Goal: Transaction & Acquisition: Purchase product/service

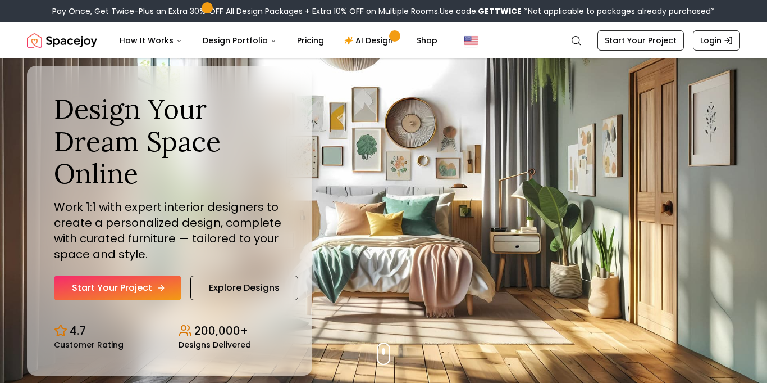
click at [70, 294] on link "Start Your Project" at bounding box center [118, 287] width 128 height 25
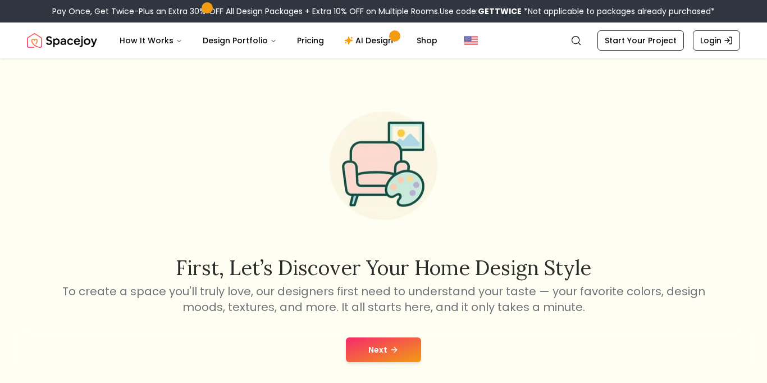
click at [382, 354] on button "Next" at bounding box center [383, 349] width 75 height 25
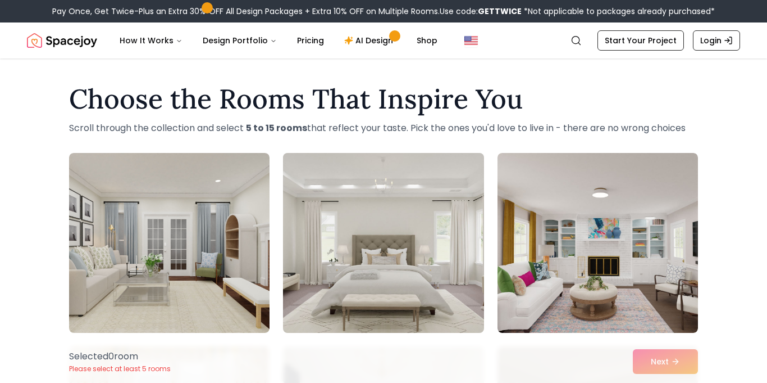
click at [339, 204] on img at bounding box center [383, 242] width 211 height 189
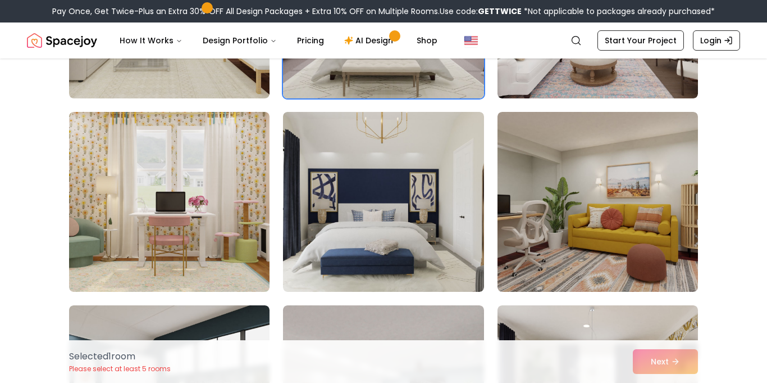
scroll to position [260, 0]
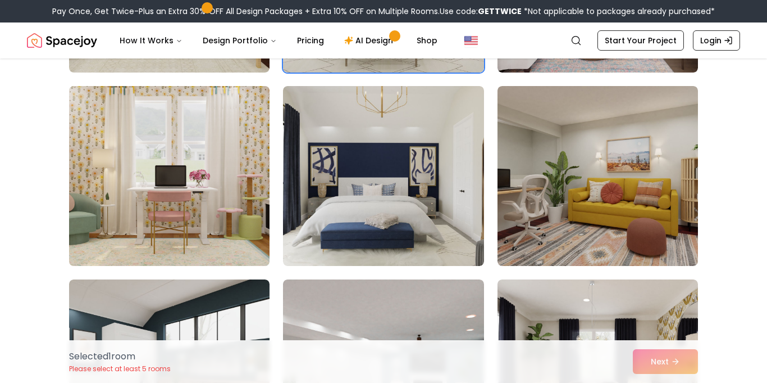
click at [110, 208] on img at bounding box center [169, 175] width 211 height 189
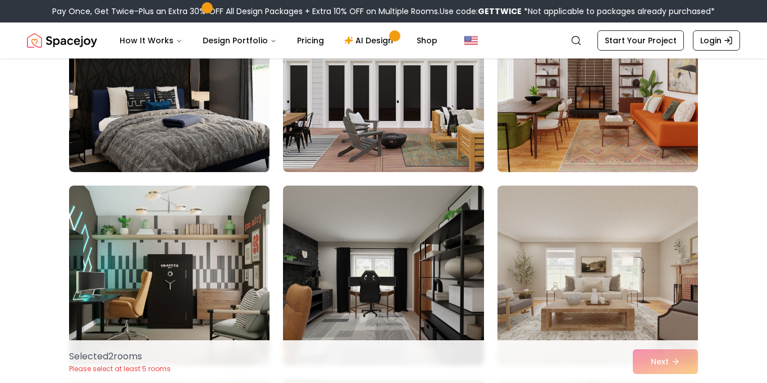
scroll to position [743, 0]
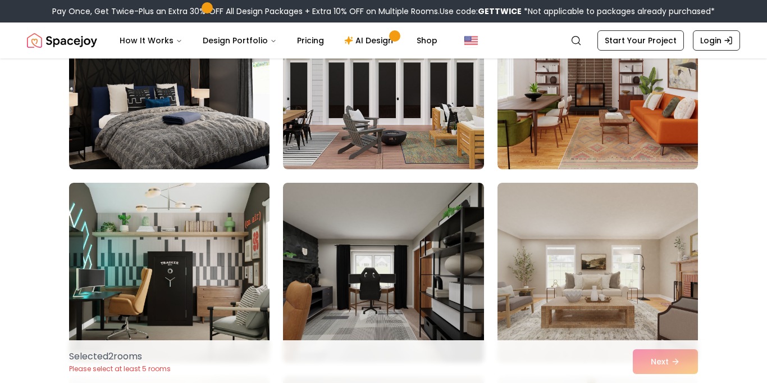
click at [655, 358] on div "Selected 2 room s Please select at least 5 rooms Next" at bounding box center [383, 361] width 647 height 43
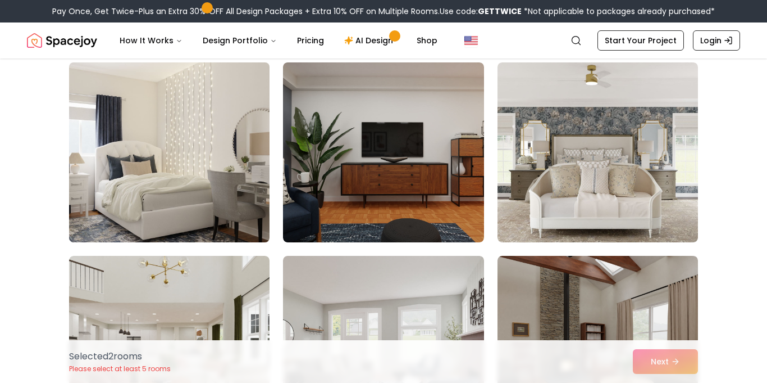
click at [97, 214] on img at bounding box center [169, 152] width 211 height 189
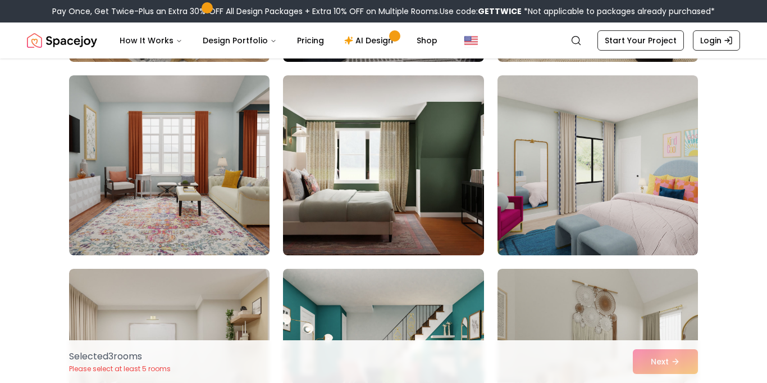
scroll to position [2978, 0]
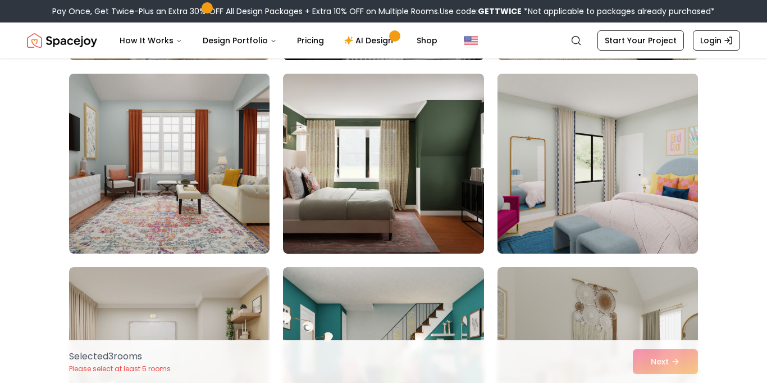
click at [585, 156] on img at bounding box center [598, 163] width 211 height 189
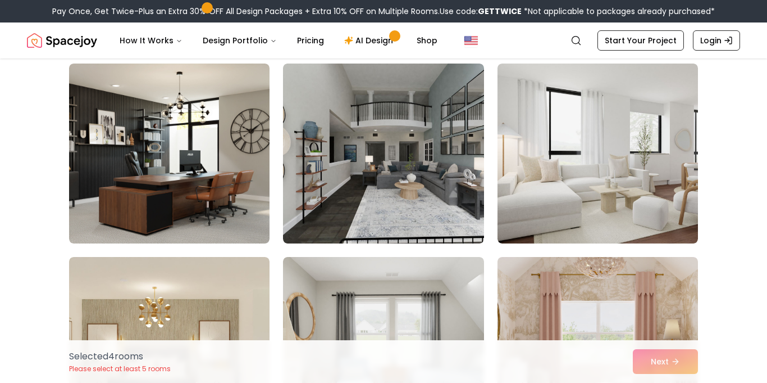
scroll to position [3581, 0]
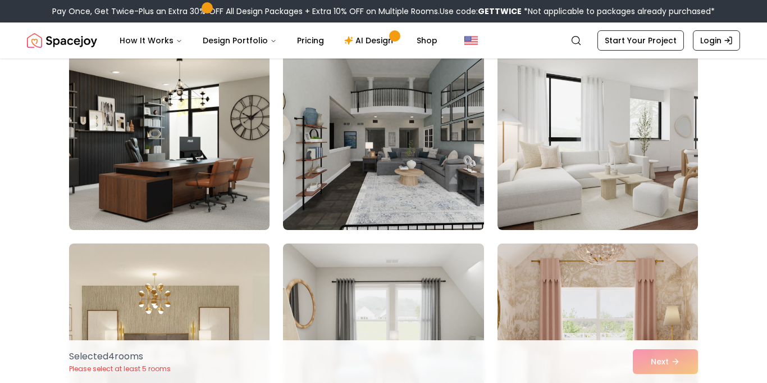
click at [330, 139] on img at bounding box center [383, 140] width 201 height 180
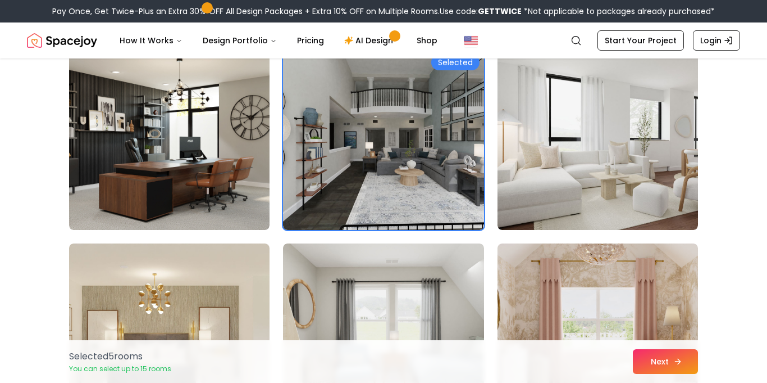
click at [656, 368] on button "Next" at bounding box center [665, 361] width 65 height 25
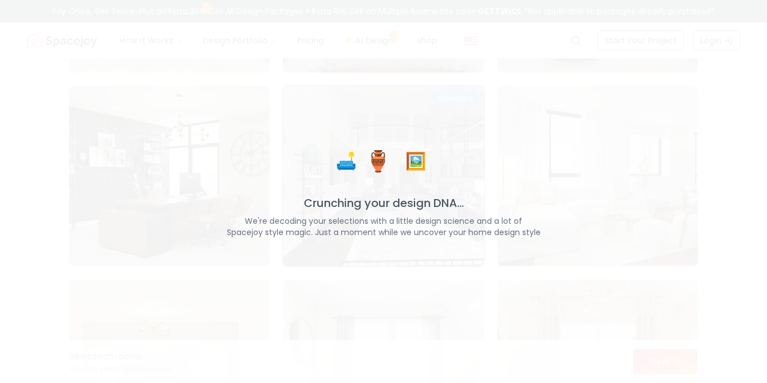
scroll to position [3617, 0]
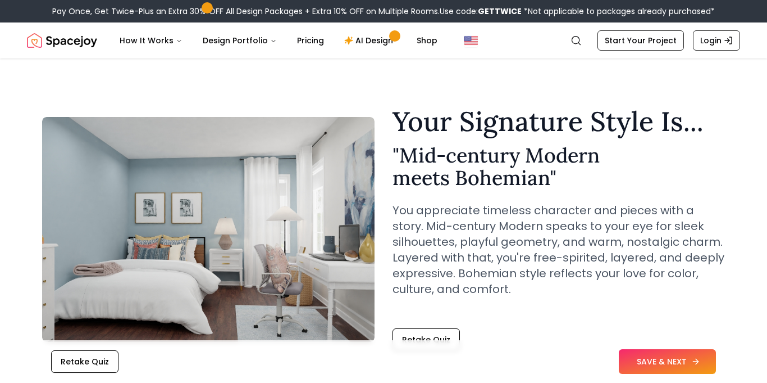
click at [702, 361] on button "SAVE & NEXT" at bounding box center [667, 361] width 97 height 25
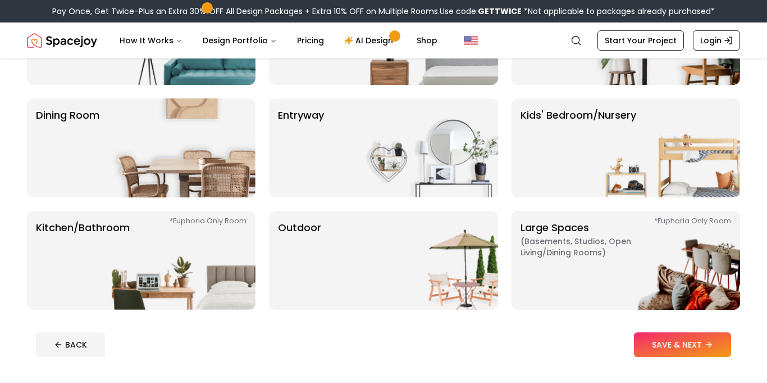
scroll to position [167, 0]
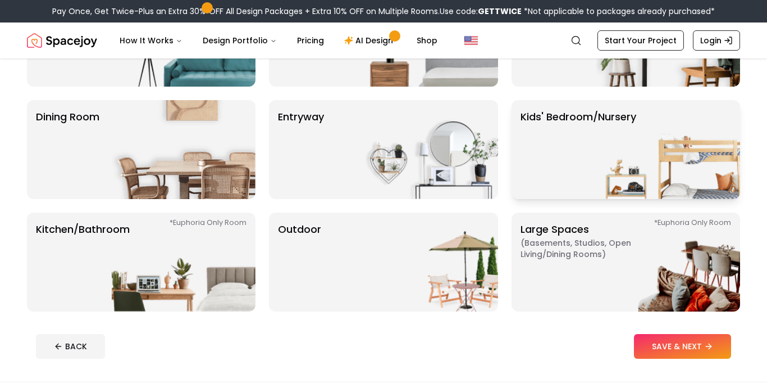
click at [711, 157] on img at bounding box center [669, 149] width 144 height 99
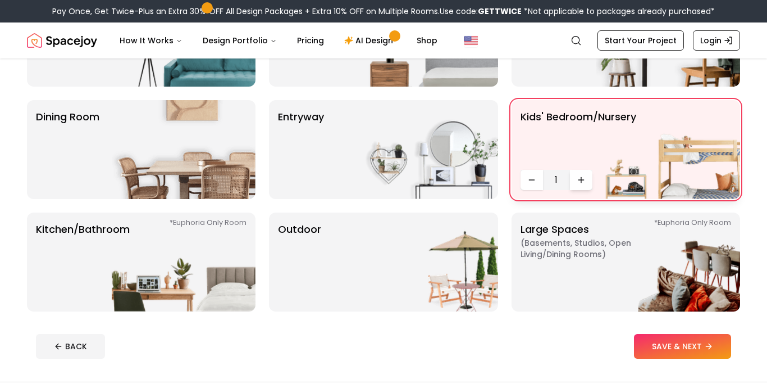
click at [585, 170] on button "Increase quantity" at bounding box center [581, 180] width 22 height 20
click at [583, 179] on icon "Increase quantity" at bounding box center [581, 179] width 9 height 9
click at [585, 184] on icon "Increase quantity" at bounding box center [581, 179] width 9 height 9
click at [531, 180] on icon "Decrease quantity" at bounding box center [531, 180] width 5 height 0
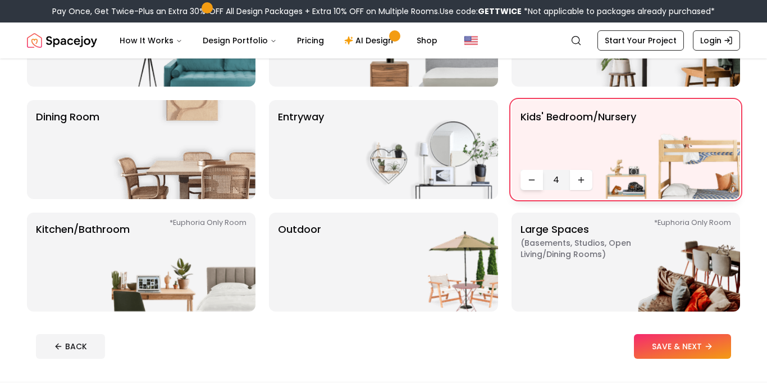
click at [527, 181] on icon "Decrease quantity" at bounding box center [531, 179] width 9 height 9
click at [524, 186] on button "Decrease quantity" at bounding box center [532, 180] width 22 height 20
click at [525, 184] on button "Decrease quantity" at bounding box center [532, 180] width 22 height 20
click at [694, 353] on button "SAVE & NEXT" at bounding box center [682, 346] width 97 height 25
